Goal: Task Accomplishment & Management: Manage account settings

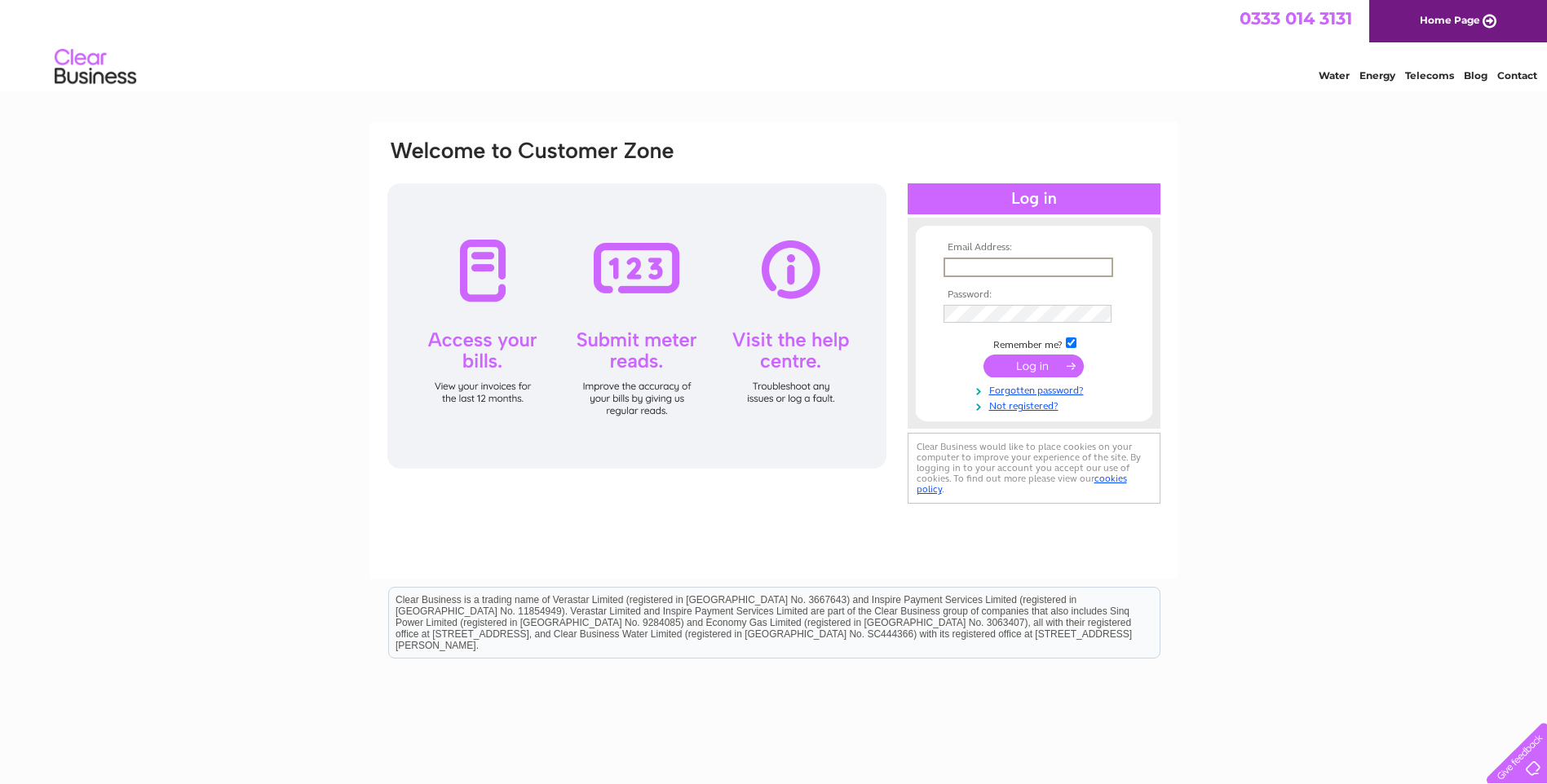
click at [961, 263] on input "text" at bounding box center [1028, 267] width 169 height 19
type input "[EMAIL_ADDRESS][DOMAIN_NAME]"
click at [1024, 364] on input "submit" at bounding box center [1033, 366] width 101 height 23
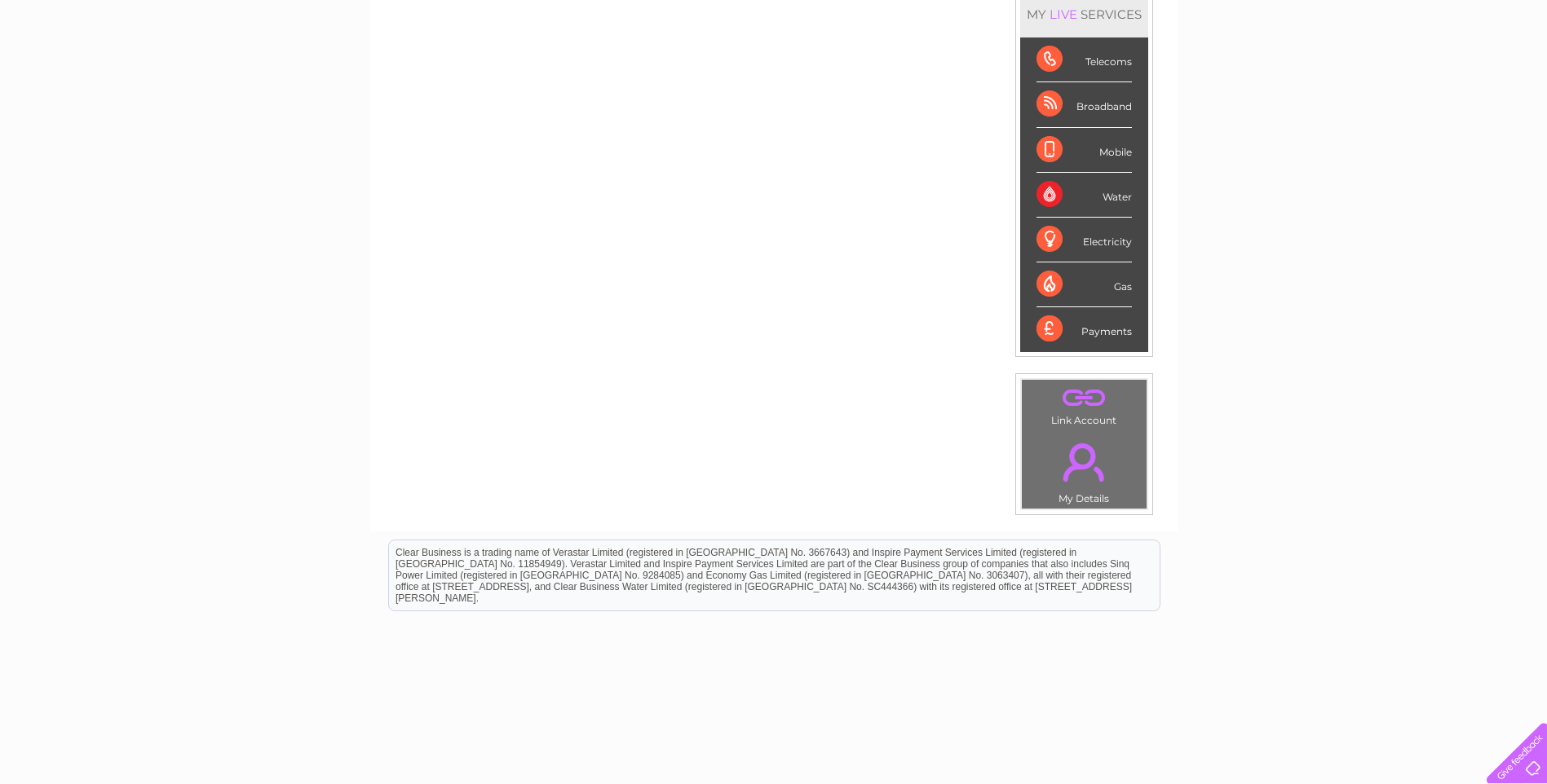
scroll to position [266, 0]
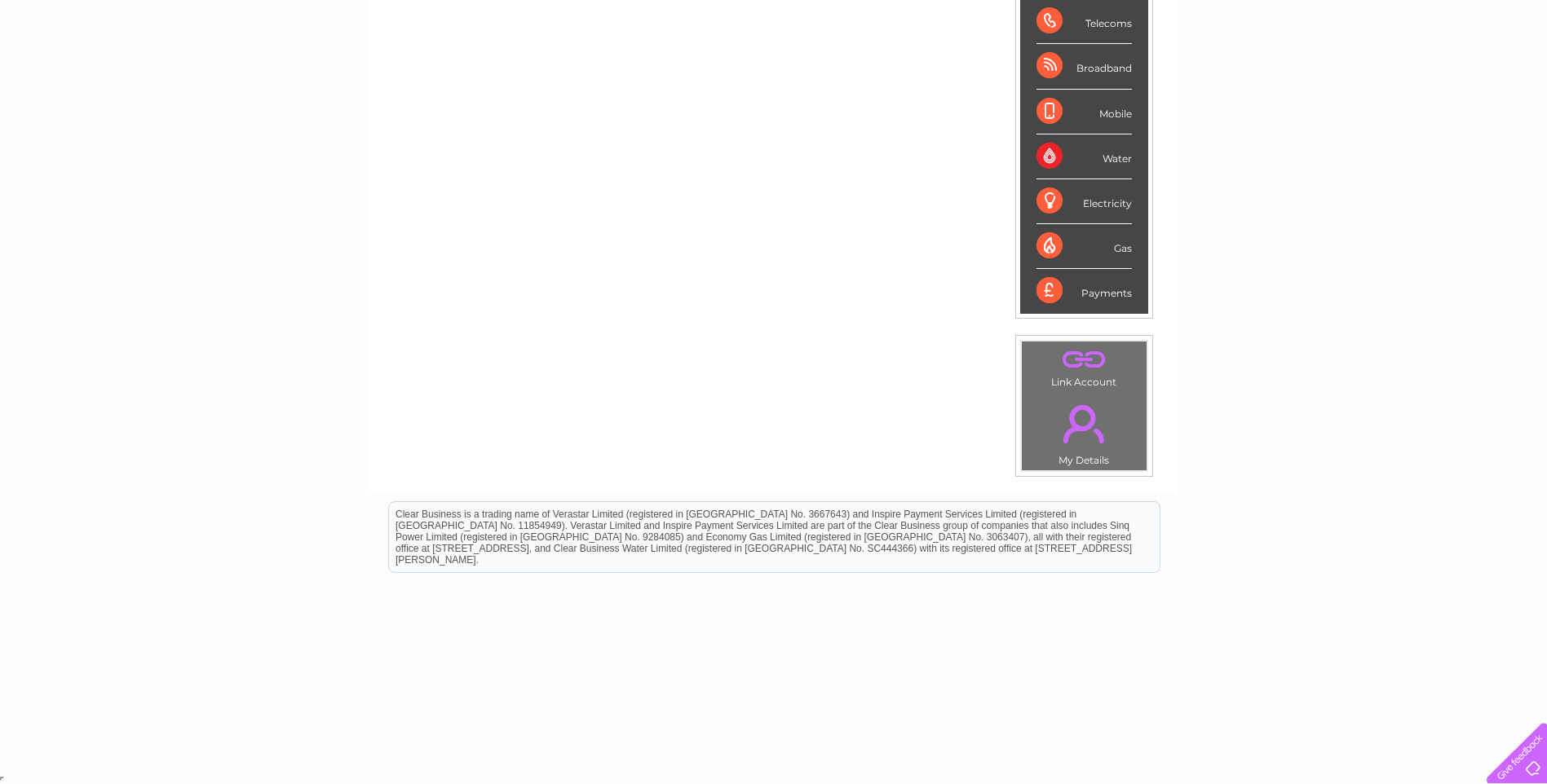
click at [1052, 290] on div "Payments" at bounding box center [1084, 291] width 95 height 44
click at [1108, 295] on div "Payments" at bounding box center [1084, 291] width 95 height 44
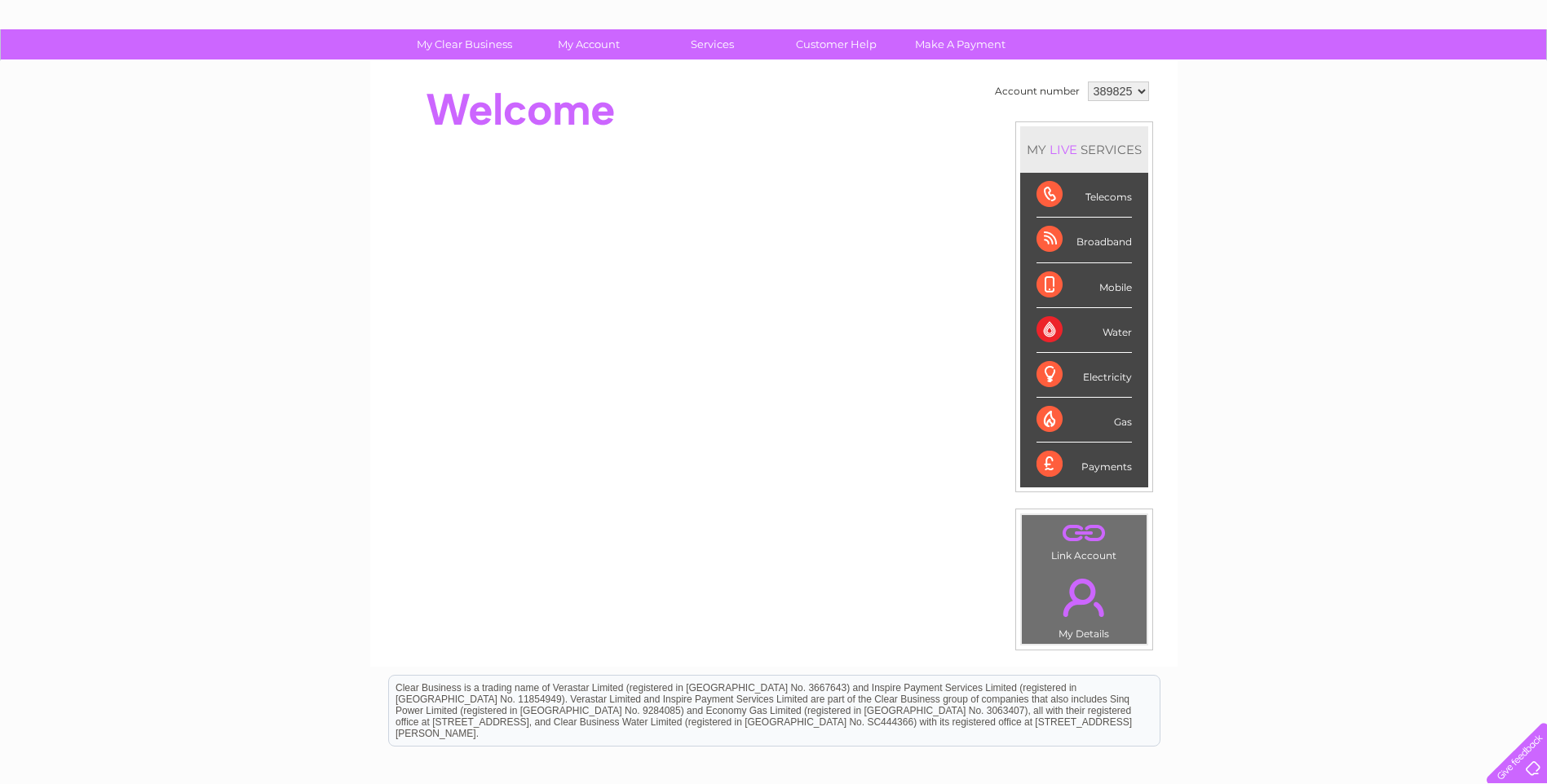
scroll to position [27, 0]
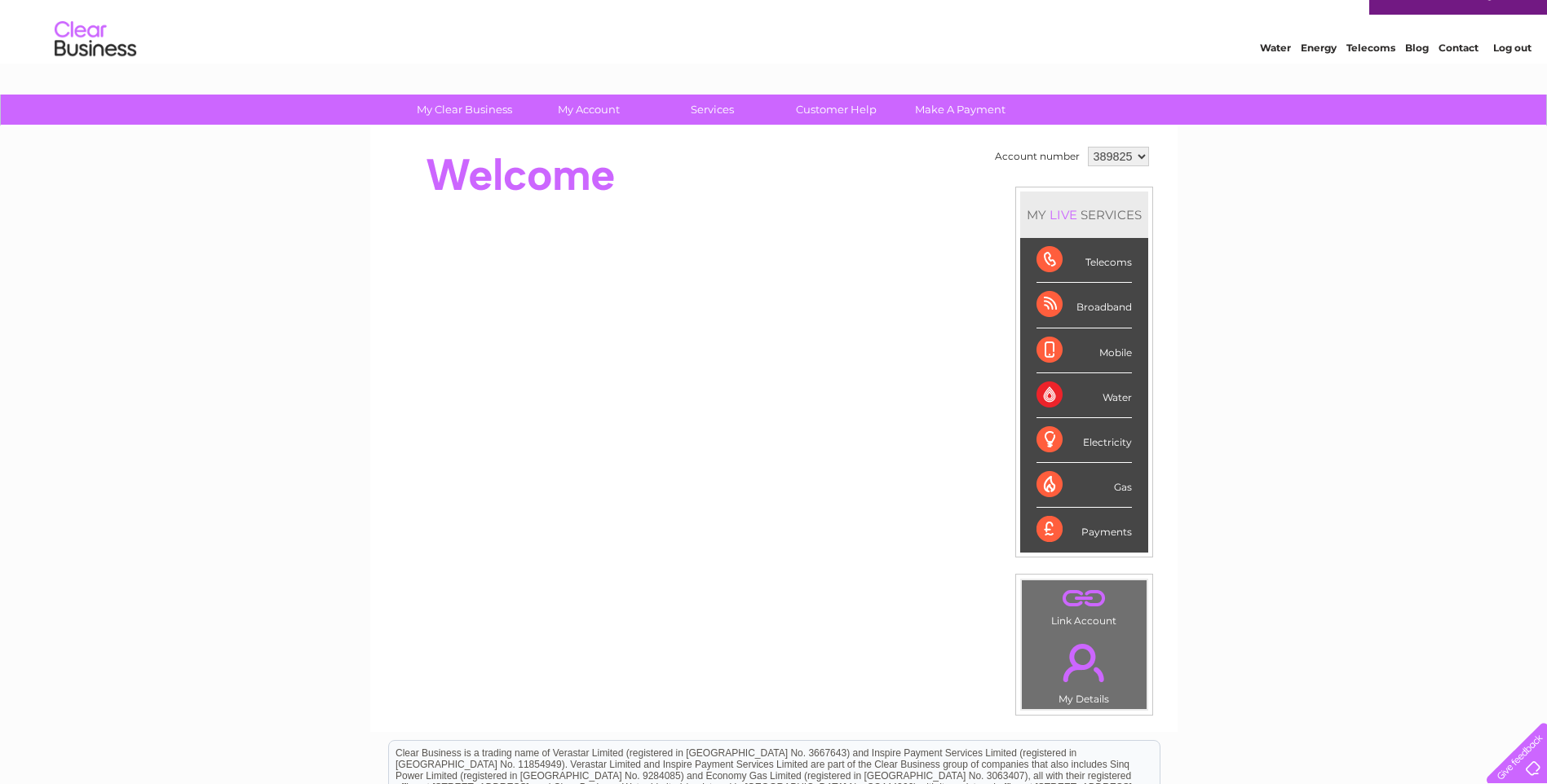
click at [1521, 48] on link "Log out" at bounding box center [1512, 47] width 38 height 12
